Goal: Task Accomplishment & Management: Use online tool/utility

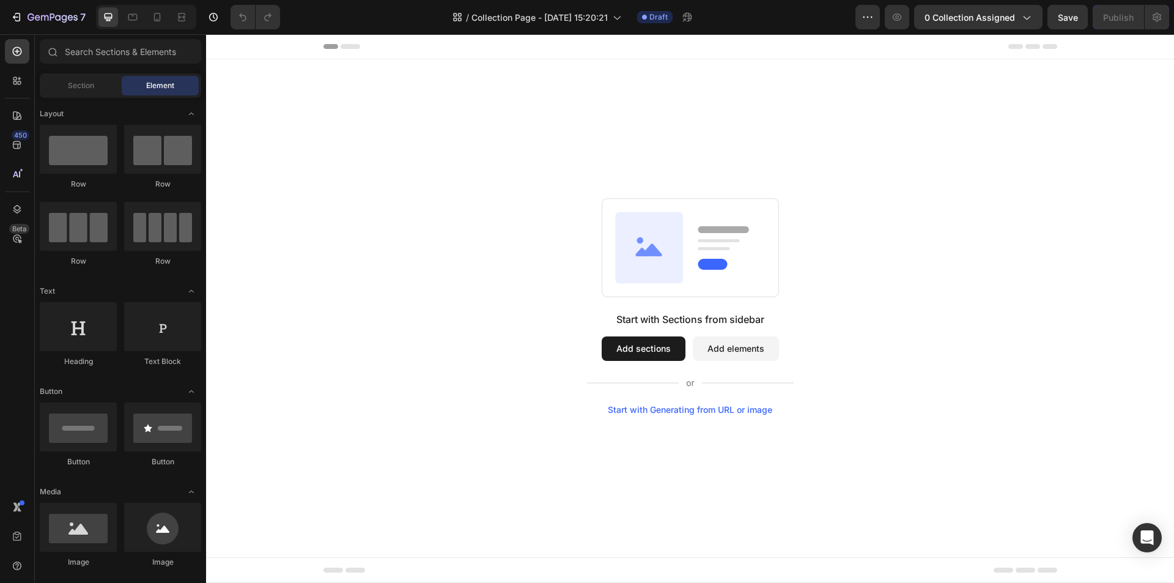
click at [648, 352] on button "Add sections" at bounding box center [644, 348] width 84 height 24
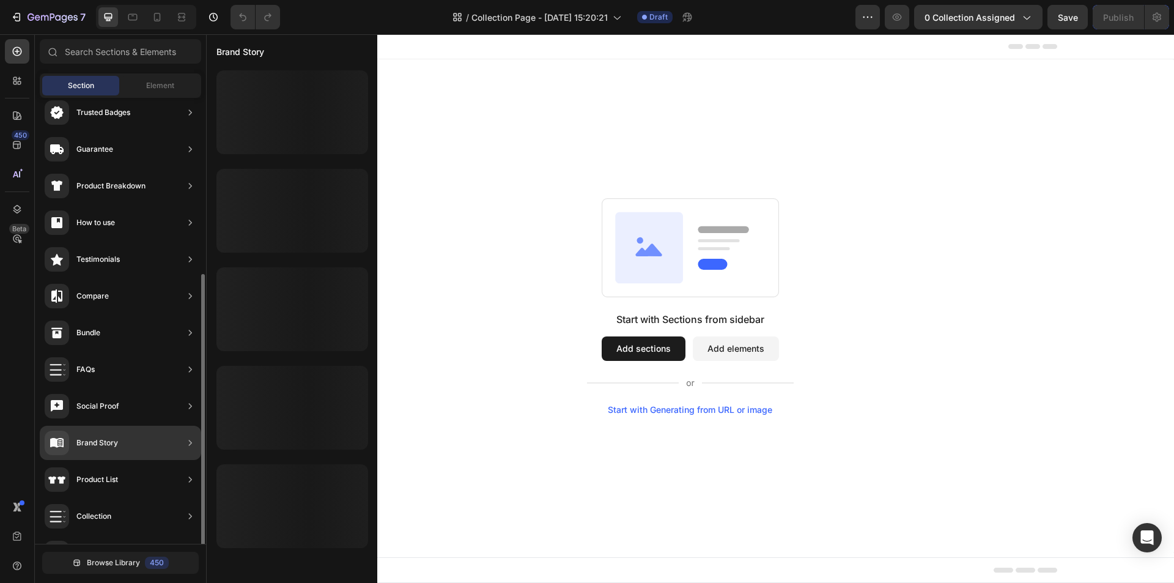
scroll to position [183, 0]
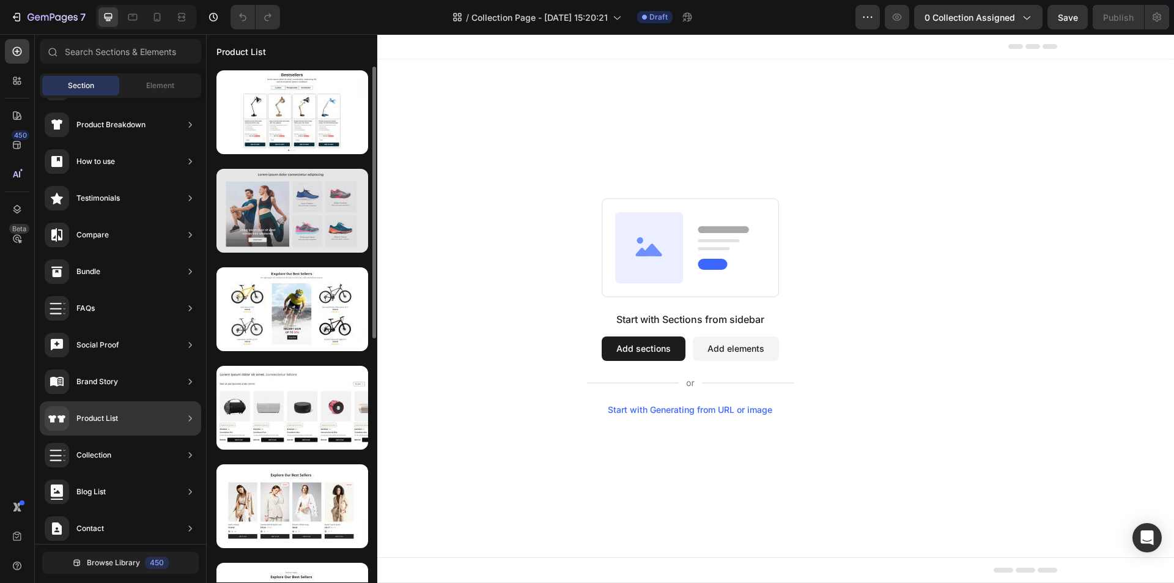
click at [303, 217] on div at bounding box center [293, 211] width 152 height 84
click at [302, 217] on div at bounding box center [293, 211] width 152 height 84
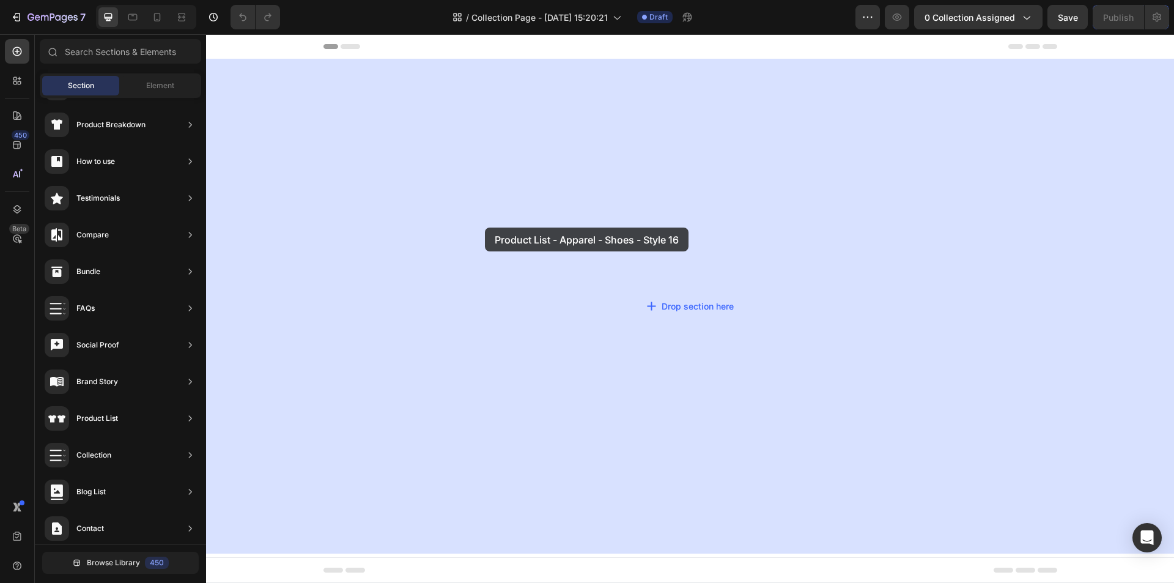
drag, startPoint x: 508, startPoint y: 251, endPoint x: 489, endPoint y: 228, distance: 30.1
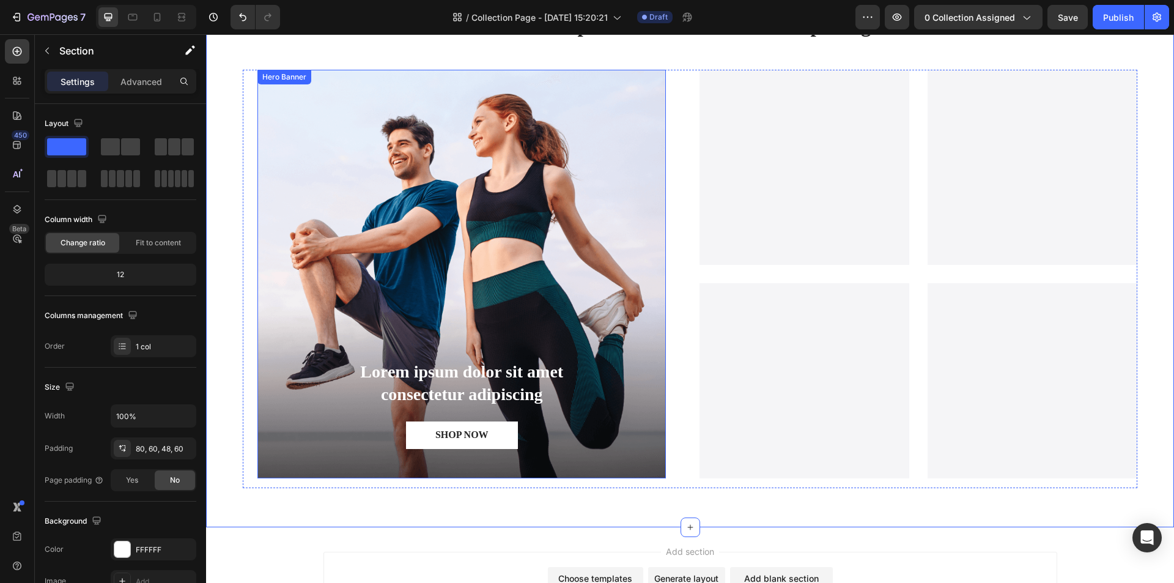
scroll to position [34, 0]
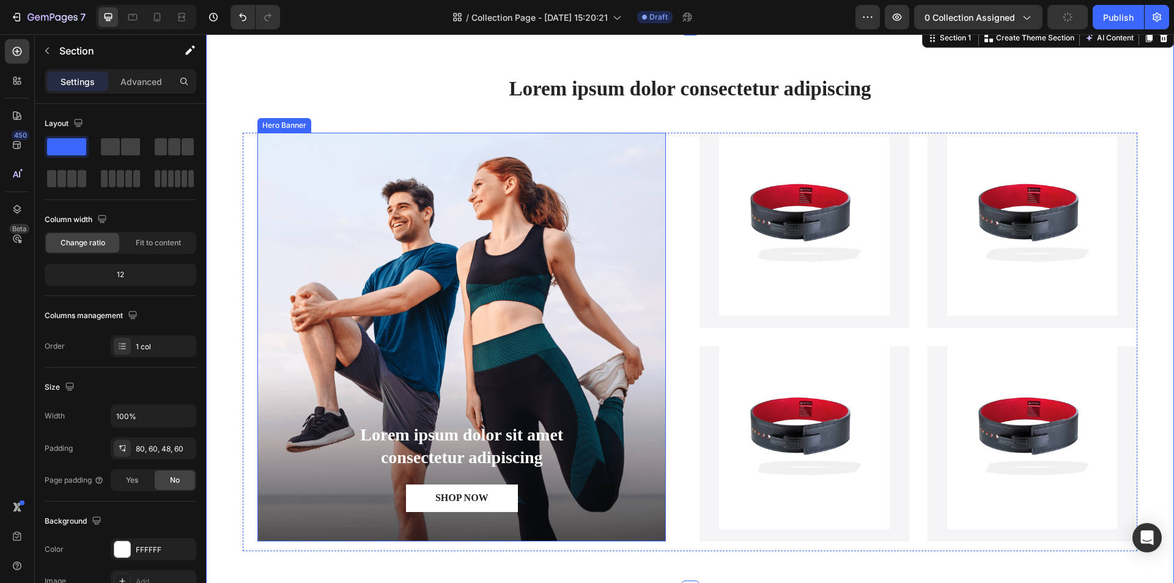
click at [278, 184] on div "Background Image" at bounding box center [461, 337] width 409 height 409
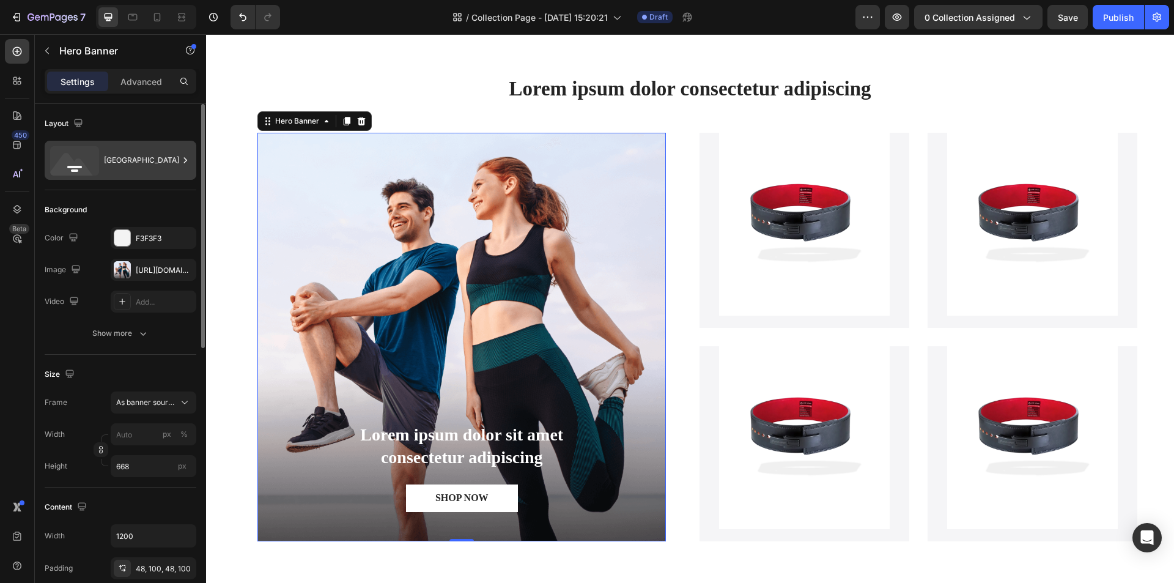
click at [98, 152] on icon at bounding box center [74, 160] width 49 height 29
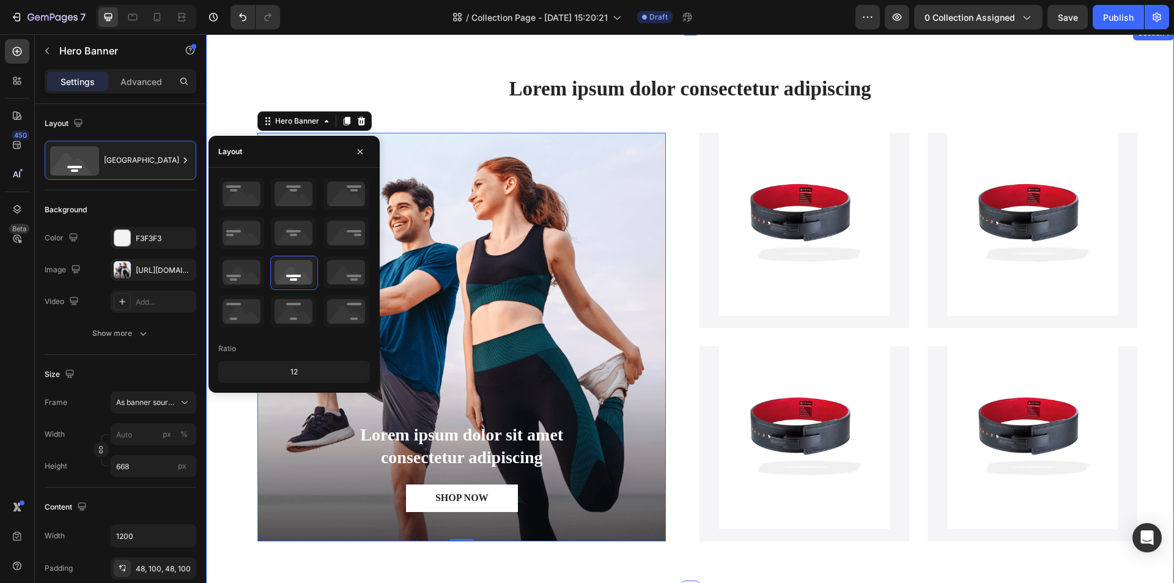
click at [233, 72] on div "Lorem ipsum dolor consectetur adipiscing Heading Lorem ipsum dolor sit amet con…" at bounding box center [690, 308] width 968 height 565
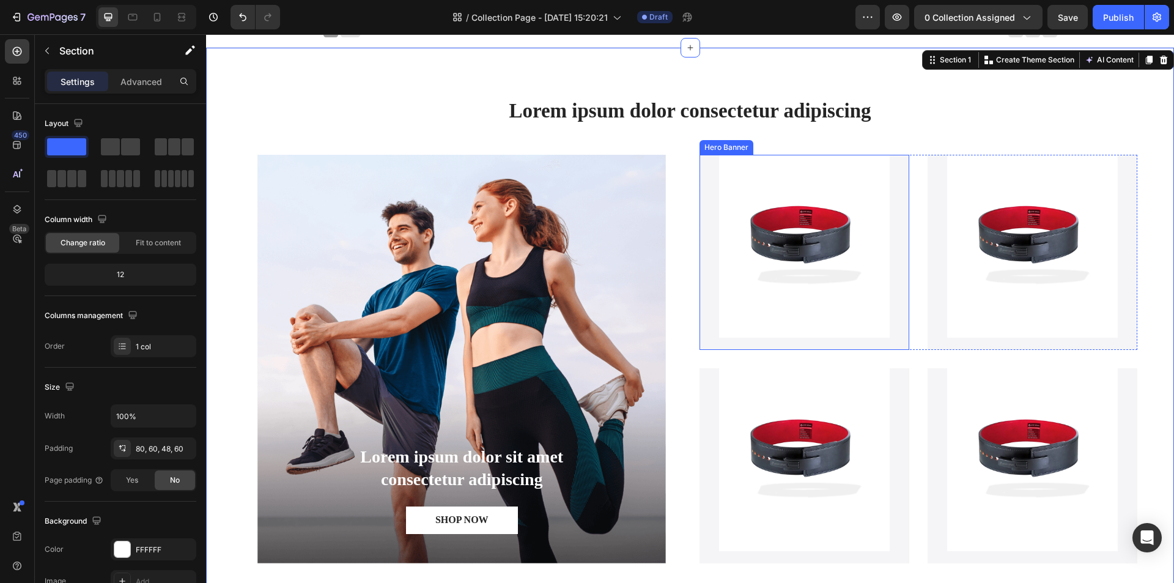
scroll to position [0, 0]
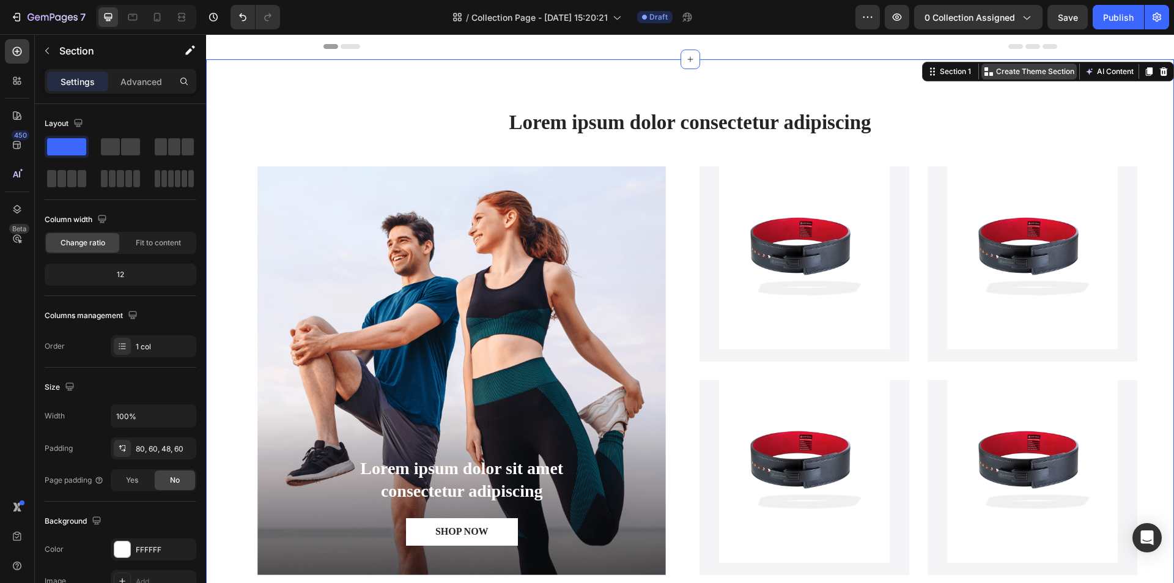
click at [1032, 73] on p "Create Theme Section" at bounding box center [1035, 71] width 78 height 11
click at [887, 88] on div "Lorem ipsum dolor consectetur adipiscing Heading Lorem ipsum dolor sit amet con…" at bounding box center [690, 341] width 968 height 565
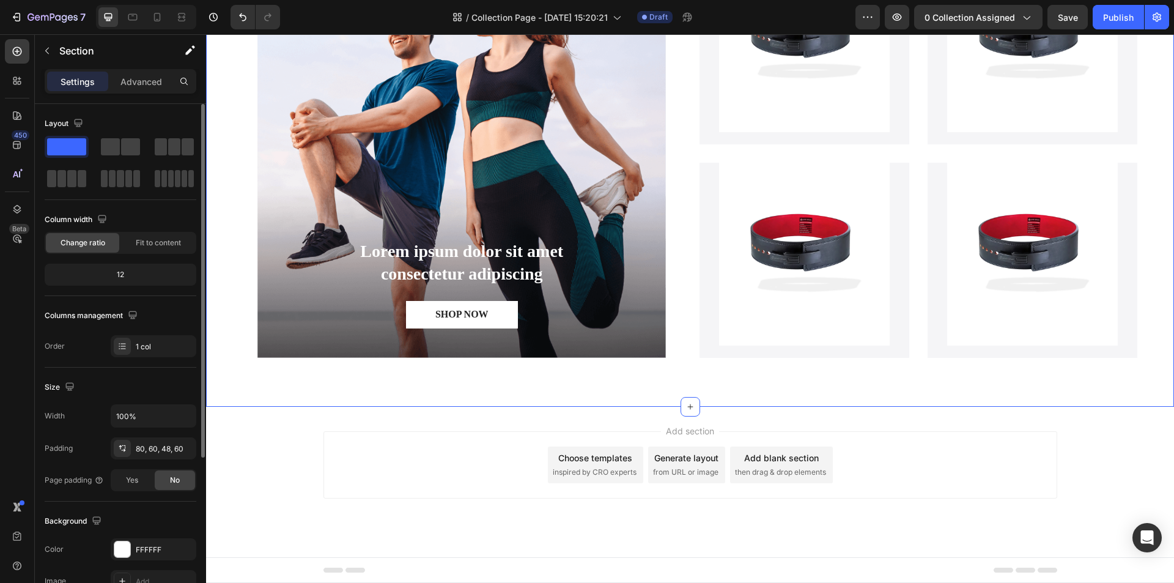
scroll to position [61, 0]
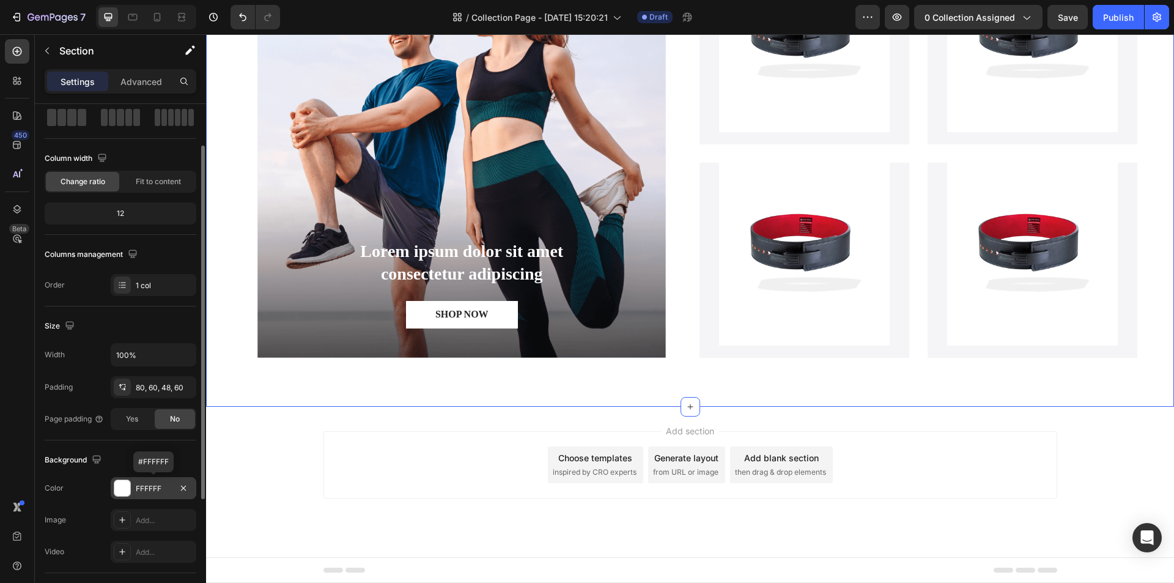
click at [119, 488] on div at bounding box center [122, 488] width 16 height 16
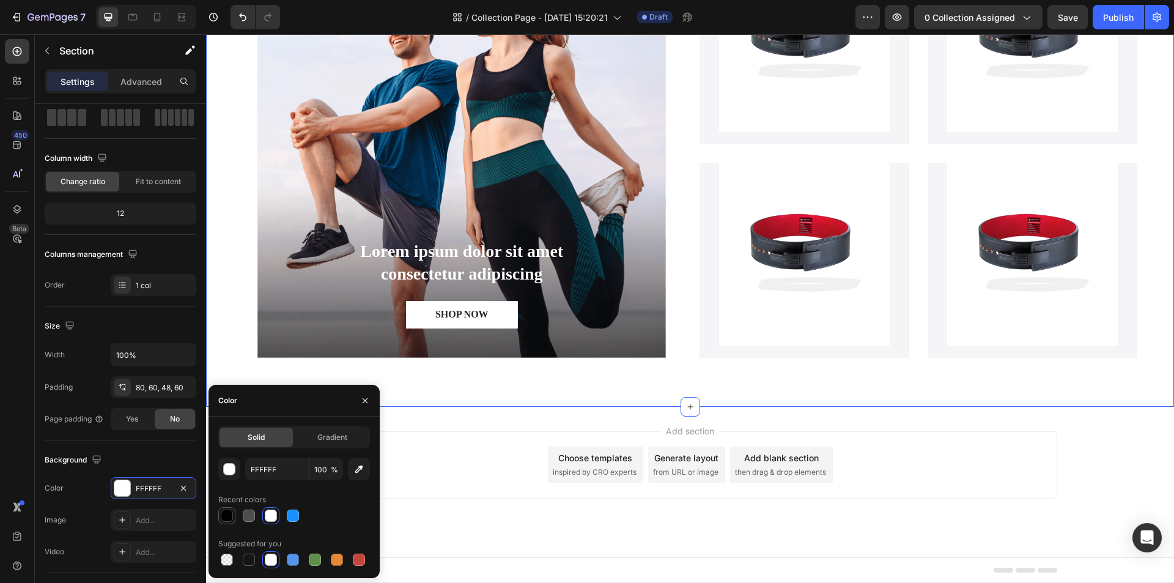
click at [233, 519] on div at bounding box center [227, 515] width 15 height 15
type input "000000"
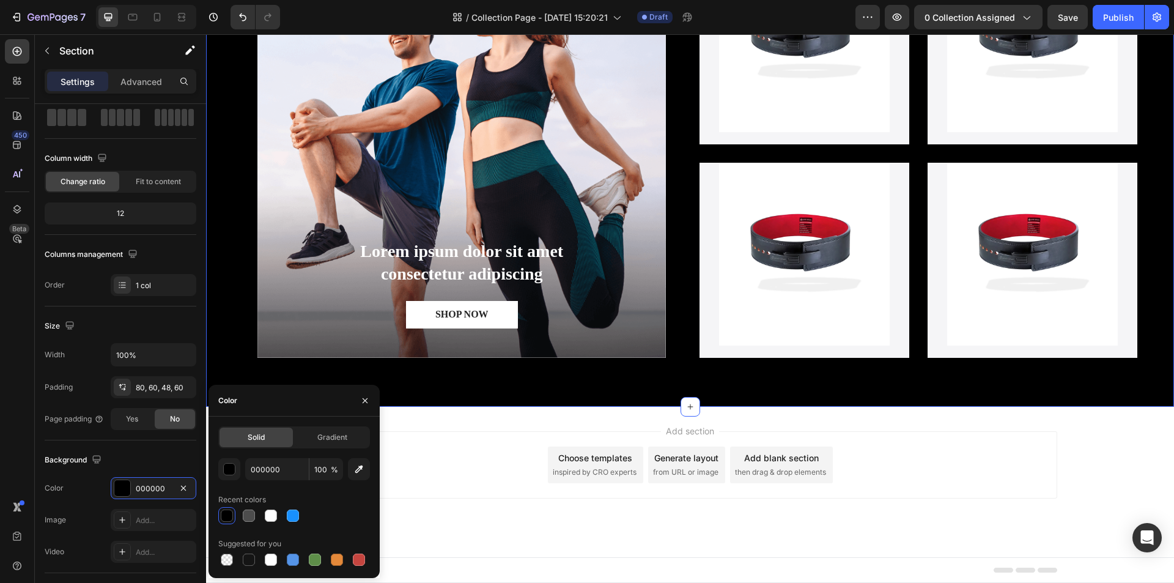
click at [479, 456] on div "Add section Choose templates inspired by CRO experts Generate layout from URL o…" at bounding box center [691, 464] width 734 height 67
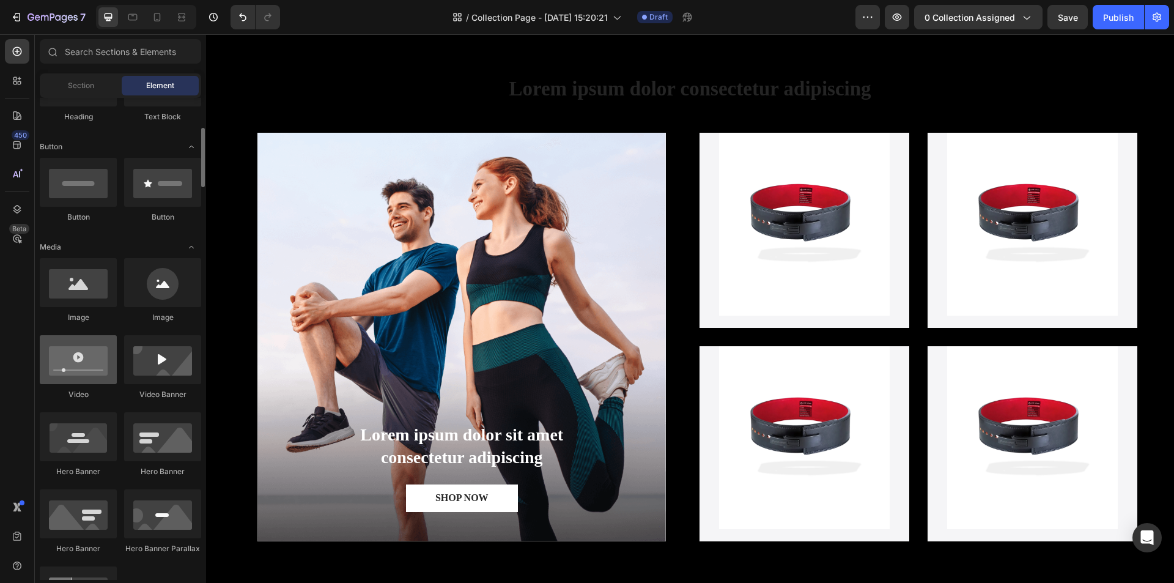
scroll to position [0, 0]
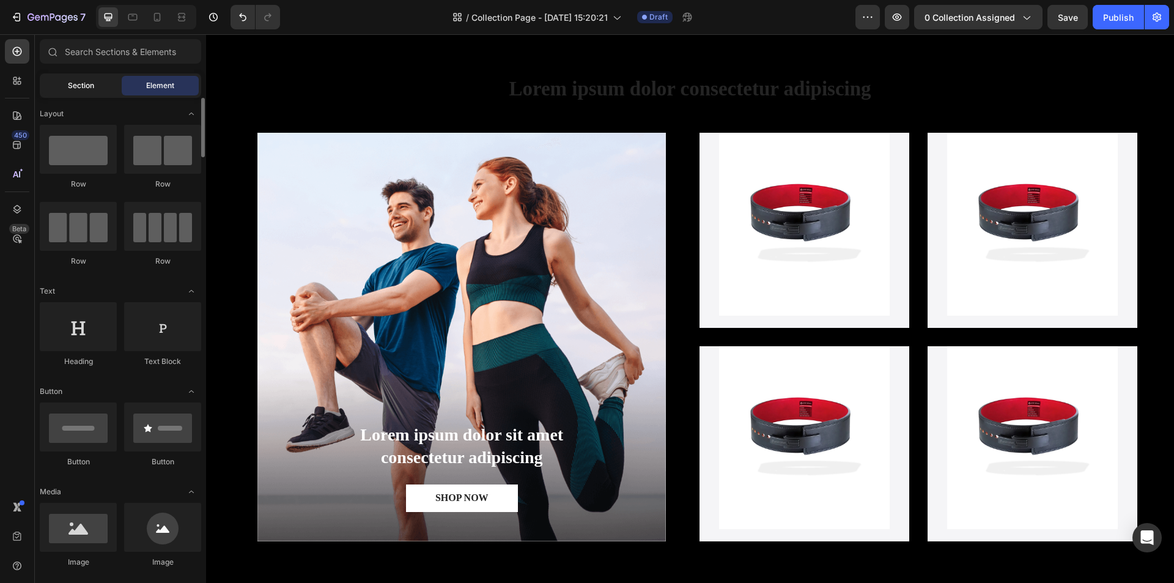
click at [46, 80] on div "Section" at bounding box center [80, 86] width 77 height 20
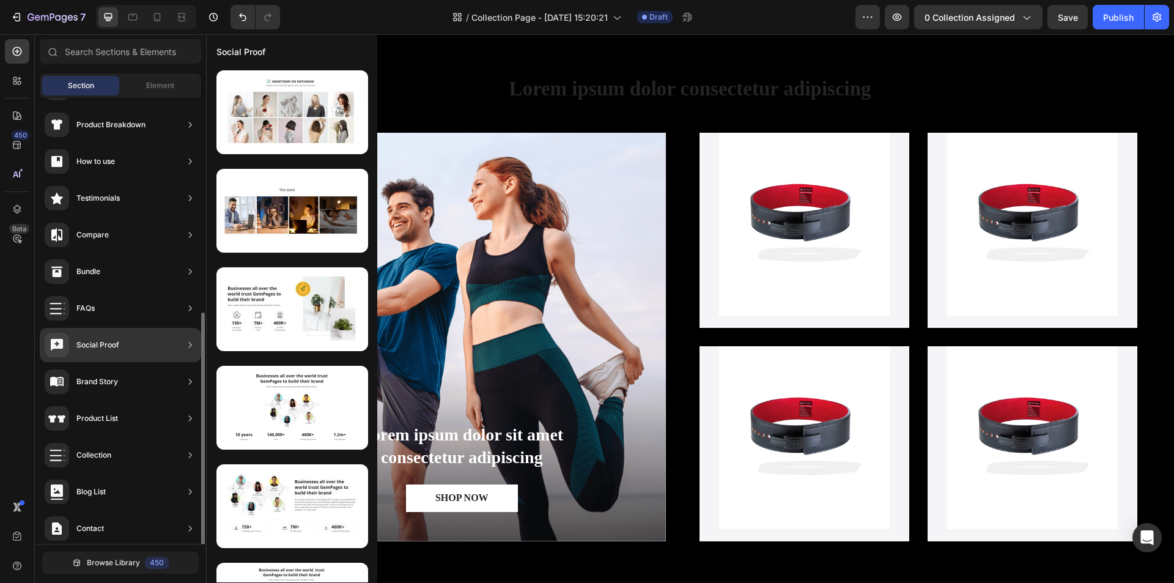
scroll to position [264, 0]
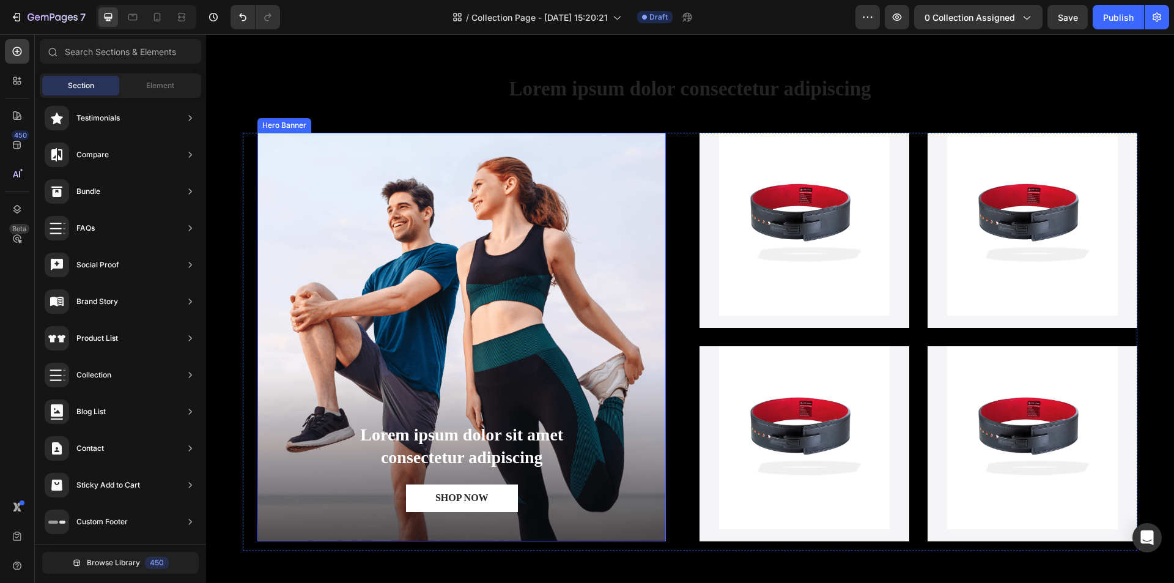
click at [270, 127] on div "Hero Banner" at bounding box center [284, 125] width 49 height 11
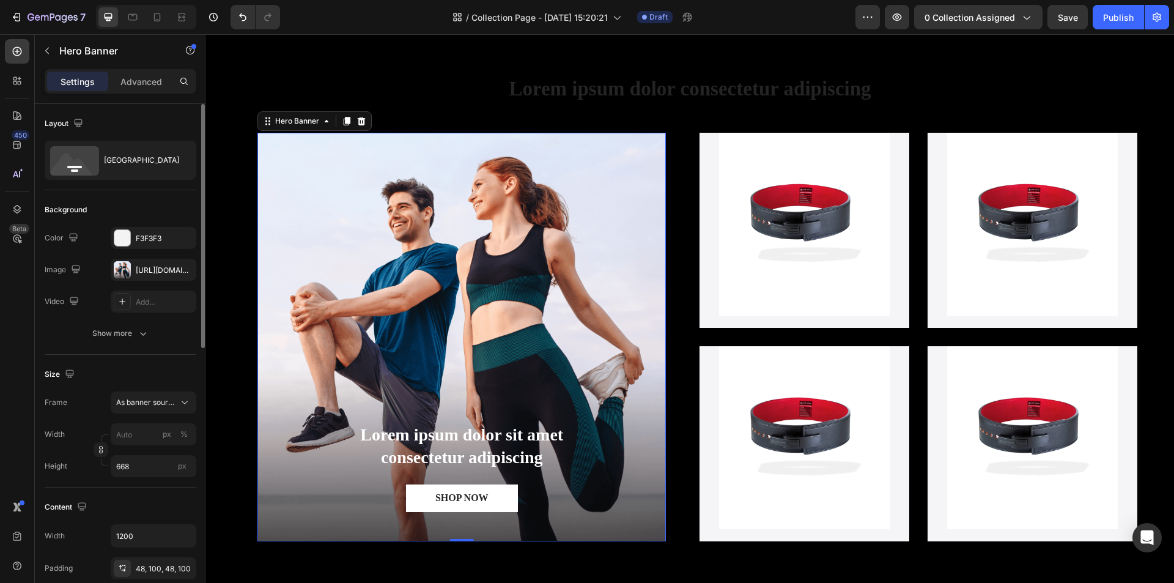
scroll to position [61, 0]
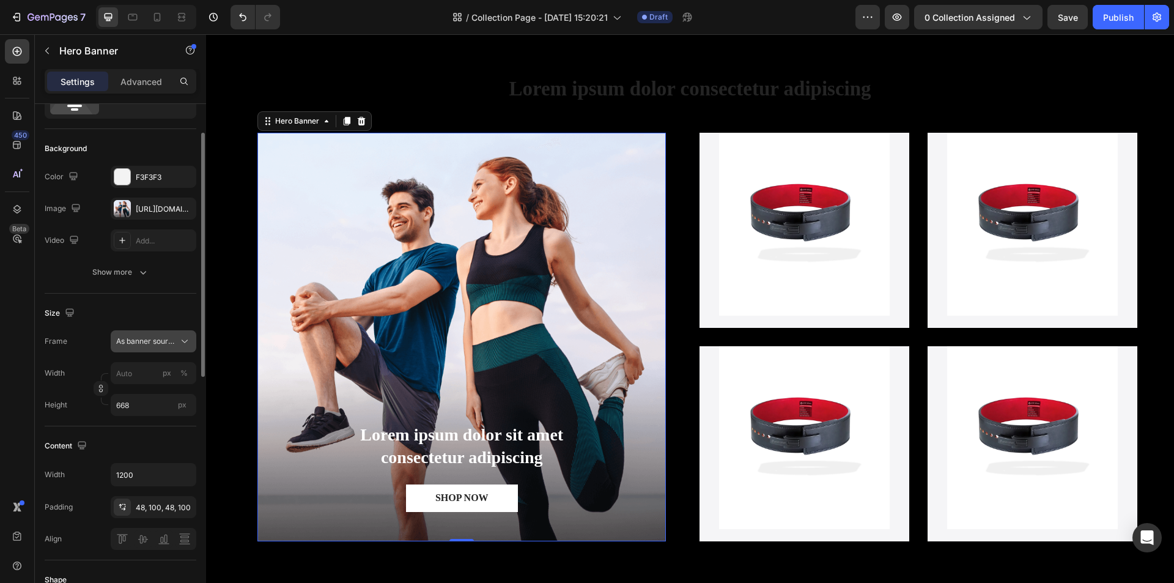
click at [141, 344] on span "As banner source" at bounding box center [146, 341] width 60 height 11
click at [141, 389] on span "Custom" at bounding box center [129, 392] width 27 height 11
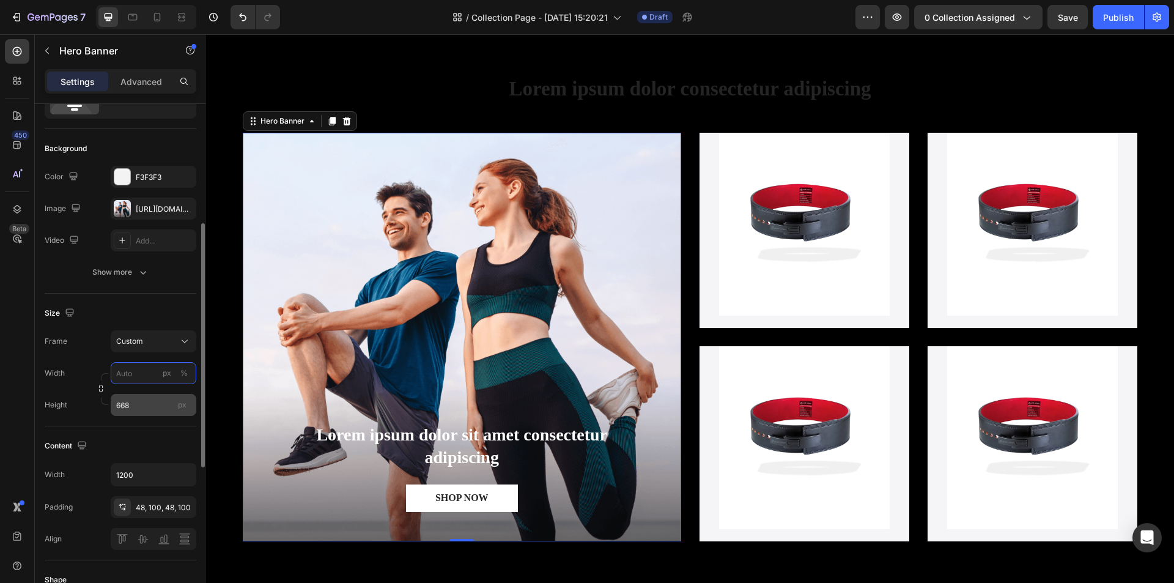
scroll to position [122, 0]
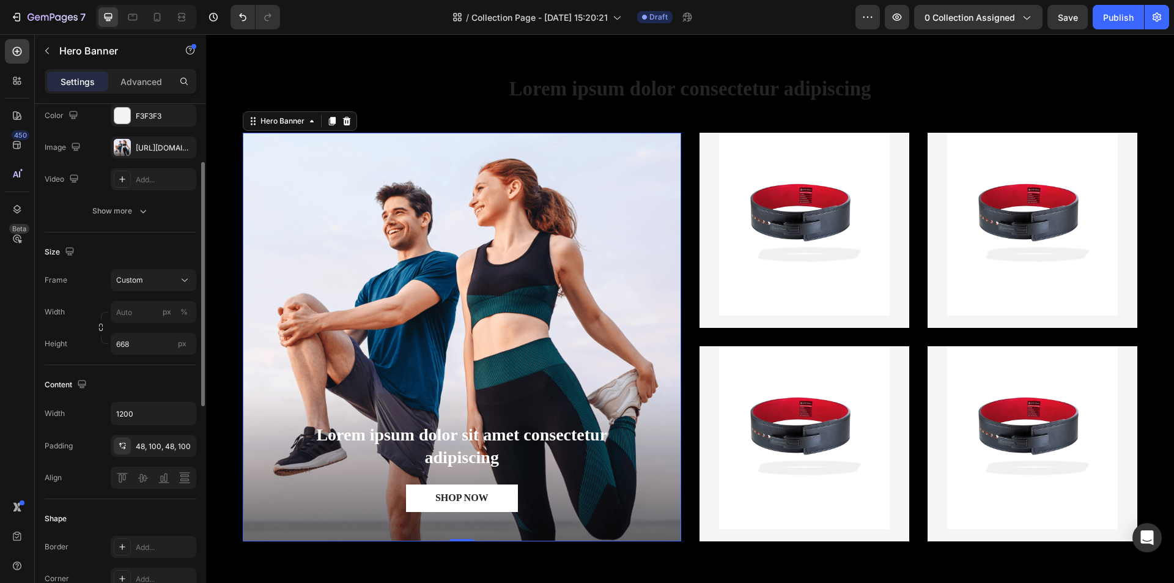
click at [150, 385] on div "Content" at bounding box center [121, 385] width 152 height 20
click at [157, 350] on input "668" at bounding box center [154, 344] width 86 height 22
click at [74, 369] on div "Content Width 1200 Padding 48, 100, 48, 100 Align" at bounding box center [121, 432] width 152 height 134
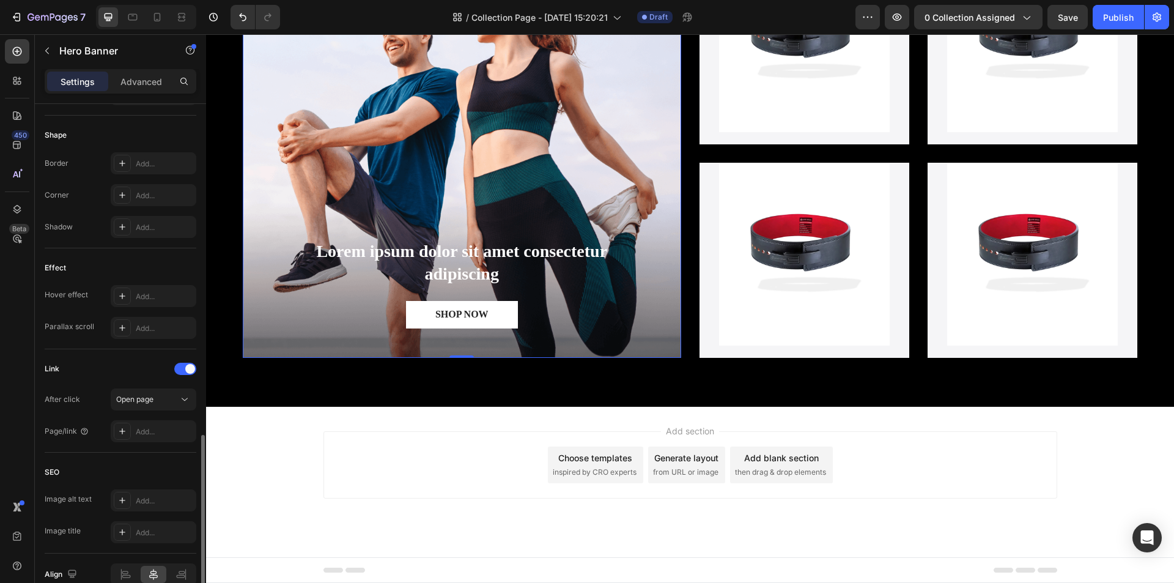
scroll to position [567, 0]
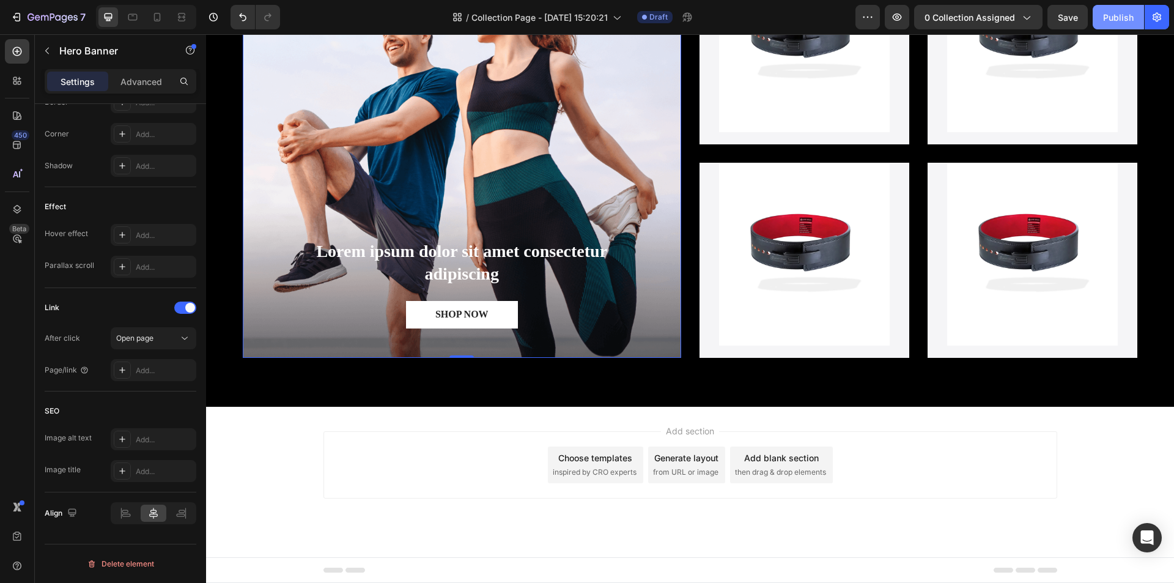
click at [1098, 12] on button "Publish" at bounding box center [1118, 17] width 51 height 24
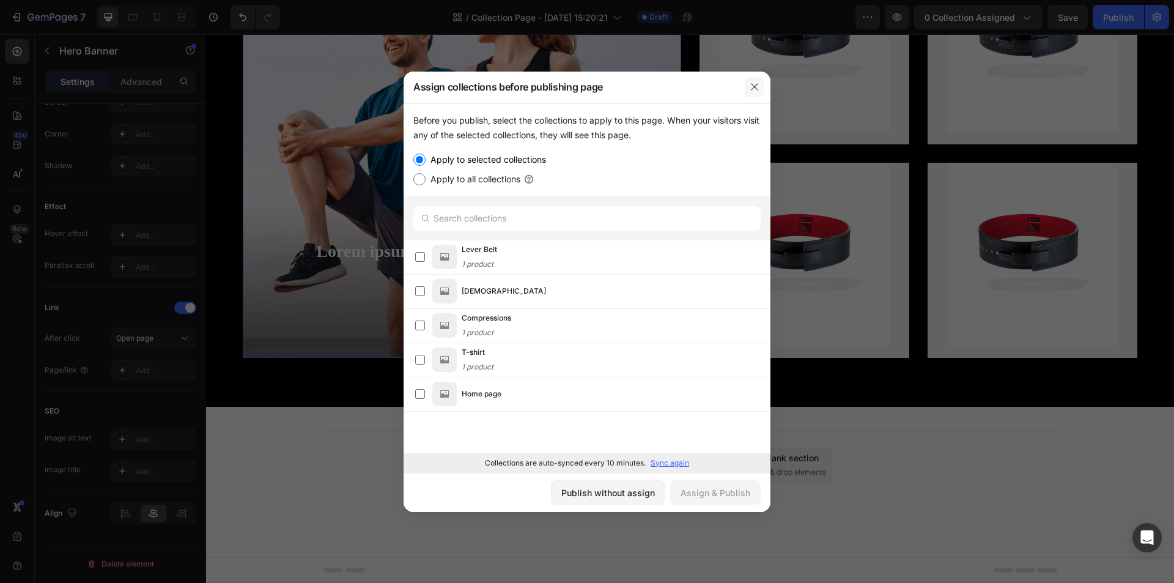
click at [758, 84] on icon "button" at bounding box center [754, 86] width 7 height 7
